Goal: Task Accomplishment & Management: Manage account settings

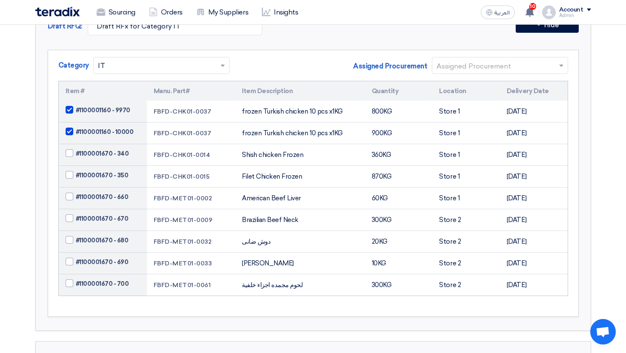
scroll to position [188, 0]
click at [490, 67] on input "text" at bounding box center [495, 66] width 118 height 14
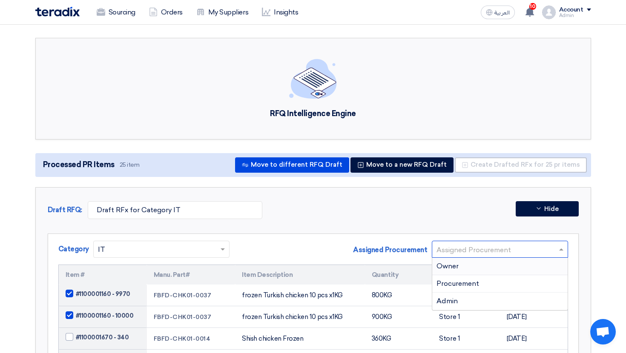
scroll to position [0, 0]
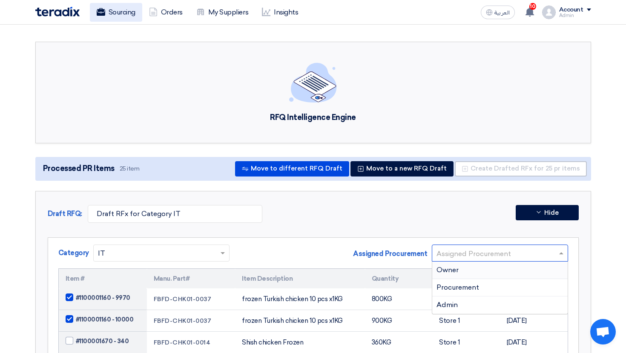
click at [114, 19] on link "Sourcing" at bounding box center [116, 12] width 52 height 19
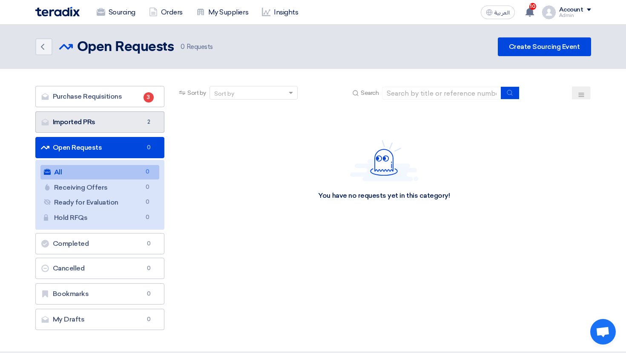
click at [131, 119] on link "Imported PRs Imported PRs 2" at bounding box center [99, 122] width 129 height 21
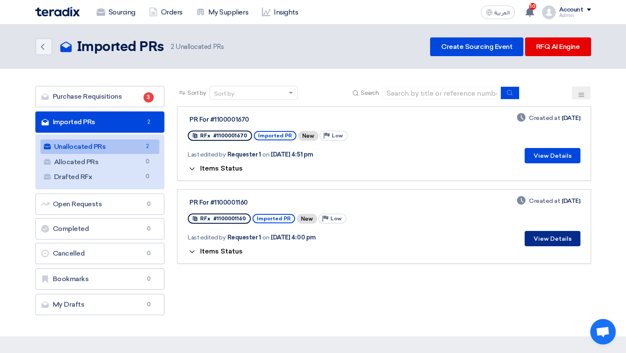
click at [534, 241] on button "View Details" at bounding box center [553, 238] width 56 height 15
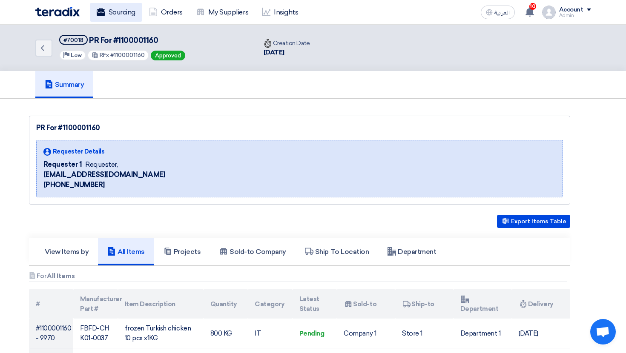
click at [129, 16] on link "Sourcing" at bounding box center [116, 12] width 52 height 19
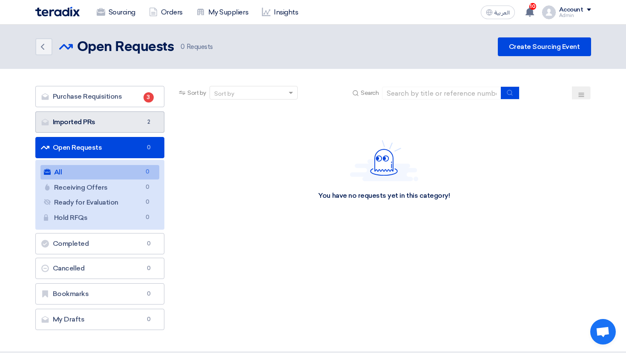
click at [143, 118] on span "2" at bounding box center [148, 122] width 10 height 9
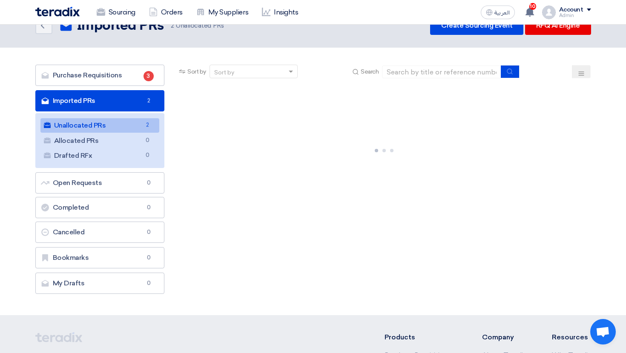
scroll to position [23, 0]
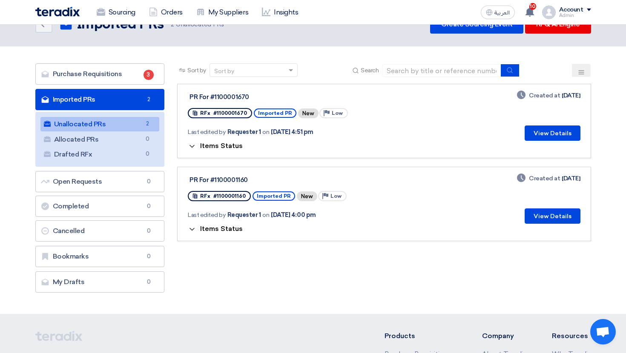
click at [228, 145] on span "Items Status" at bounding box center [221, 146] width 43 height 8
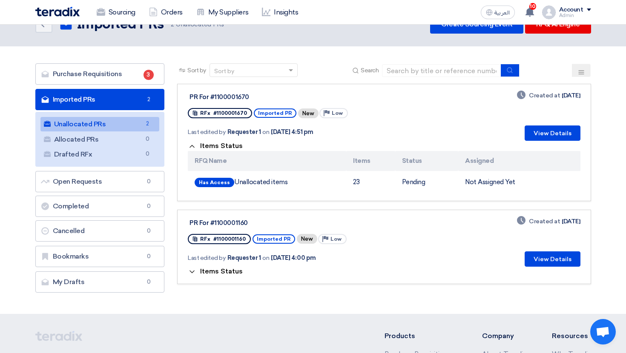
click at [231, 146] on span "Items Status" at bounding box center [221, 146] width 43 height 8
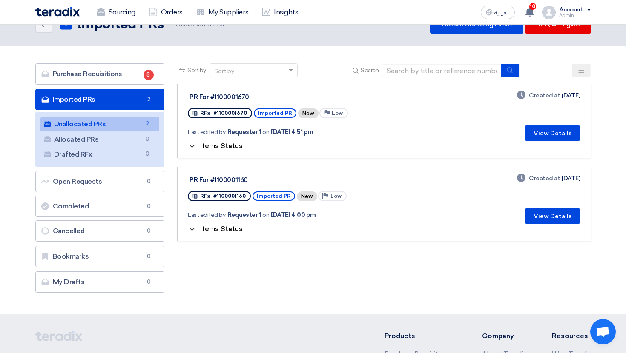
click at [228, 146] on span "Items Status" at bounding box center [221, 146] width 43 height 8
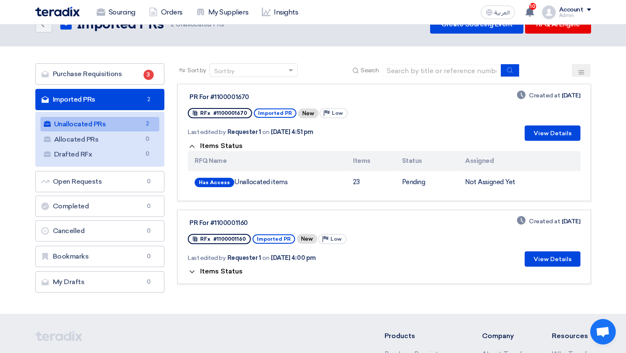
scroll to position [0, 0]
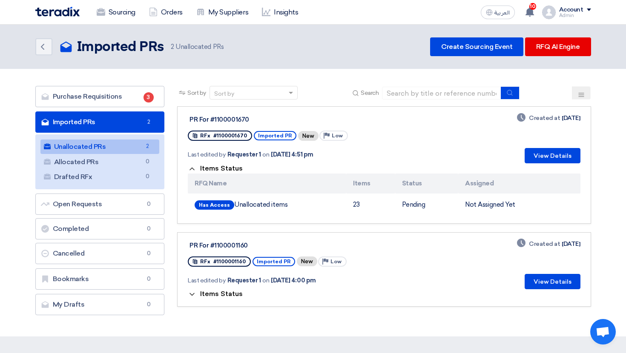
click at [109, 1] on div "Sourcing Orders My Suppliers Insights العربية ع 10 This is a kind reminder for …" at bounding box center [313, 12] width 568 height 24
click at [110, 5] on link "Sourcing" at bounding box center [116, 12] width 52 height 19
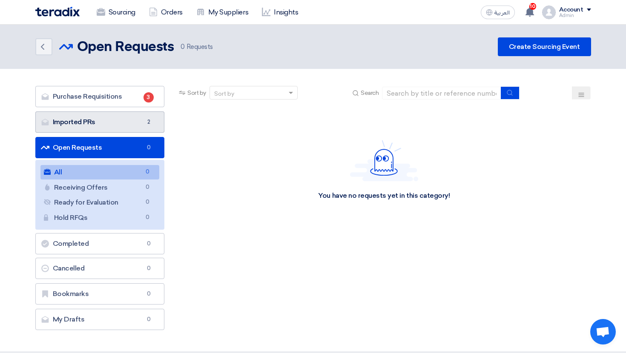
click at [140, 113] on link "Imported PRs Imported PRs 2" at bounding box center [99, 122] width 129 height 21
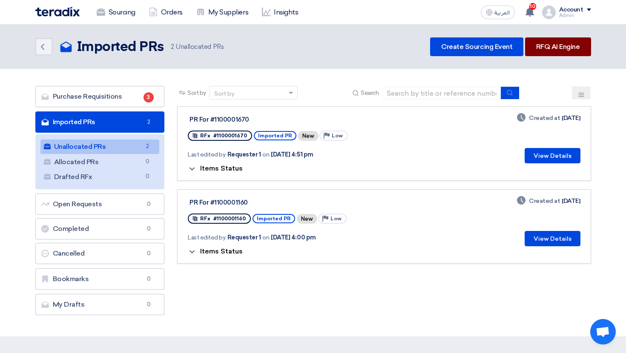
click at [556, 50] on link "RFQ AI Engine" at bounding box center [558, 46] width 66 height 19
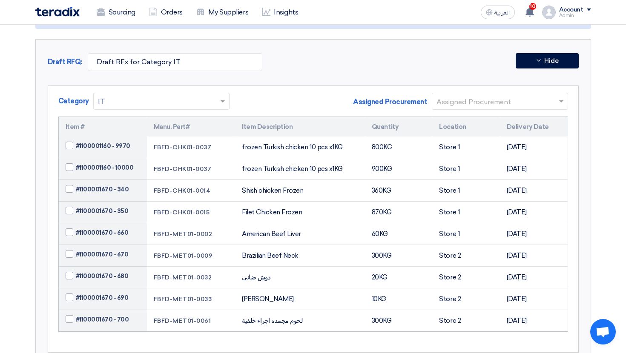
scroll to position [149, 0]
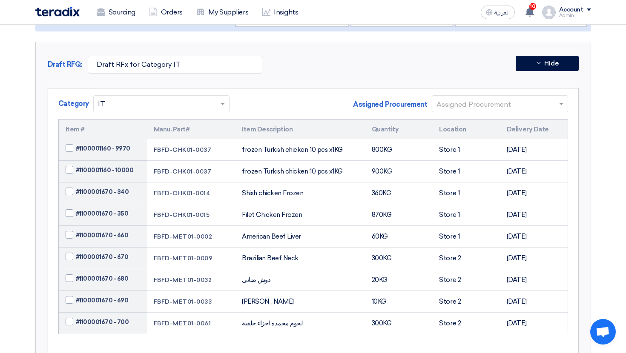
click at [195, 103] on input "text" at bounding box center [157, 104] width 118 height 14
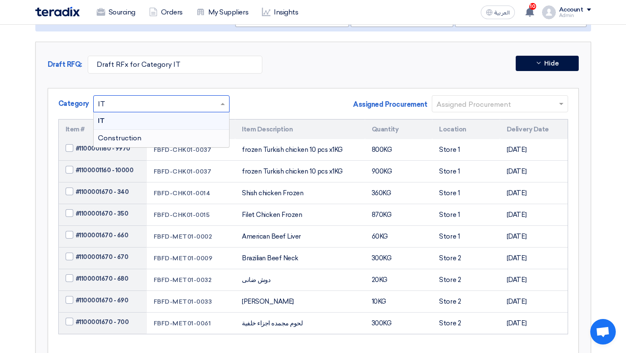
click at [192, 133] on div "Construction" at bounding box center [161, 138] width 135 height 17
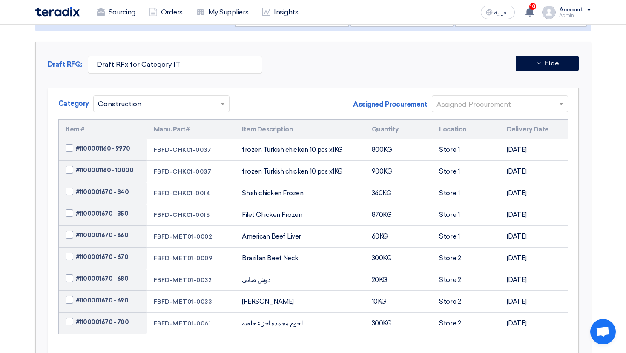
click at [262, 117] on div "Category × Construction Assigned Procurement Assigned Procurement" at bounding box center [313, 107] width 510 height 24
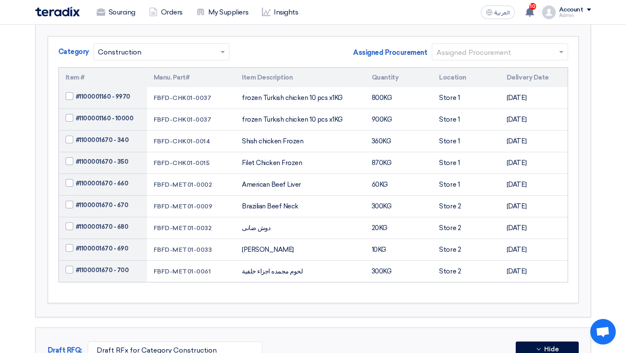
scroll to position [0, 0]
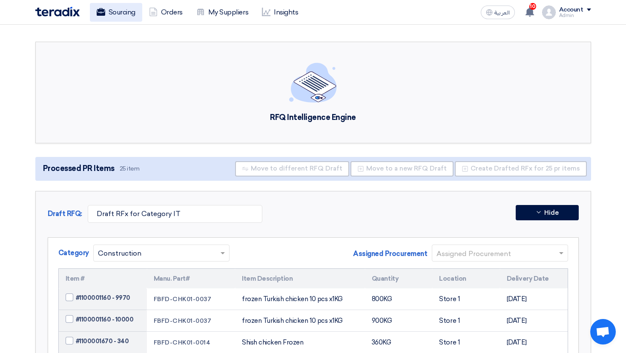
click at [98, 15] on use at bounding box center [100, 12] width 9 height 8
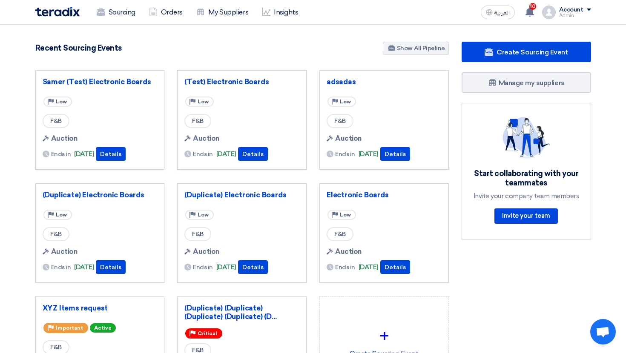
click at [582, 12] on div "Account" at bounding box center [571, 9] width 24 height 7
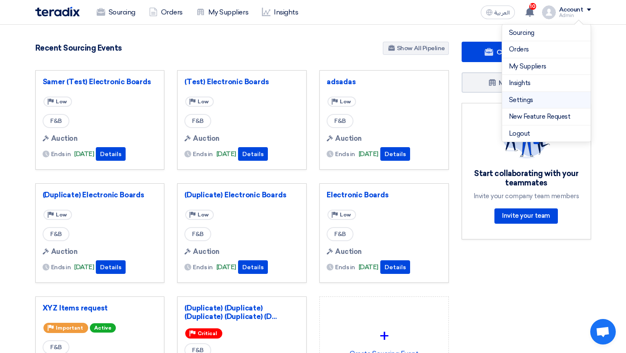
click at [539, 104] on link "Settings" at bounding box center [546, 100] width 75 height 10
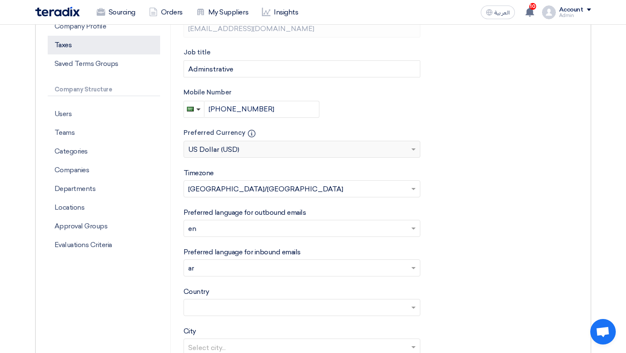
scroll to position [201, 0]
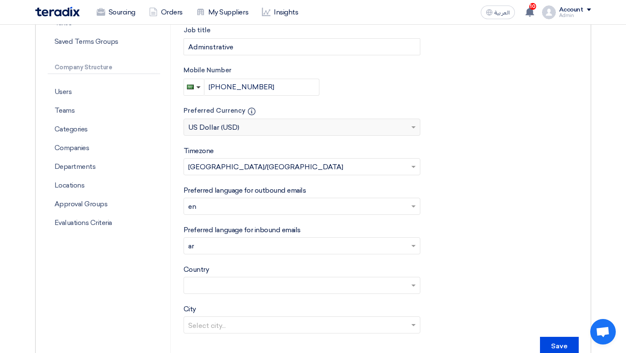
click at [92, 237] on div "Account settings Profile Change Password Company Settings Company Profile Taxes…" at bounding box center [109, 130] width 123 height 451
click at [97, 227] on p "Evaluations Criteria" at bounding box center [104, 223] width 112 height 19
